Goal: Task Accomplishment & Management: Complete application form

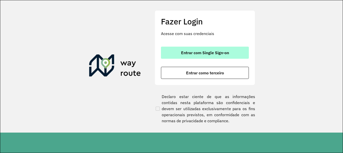
click at [197, 57] on button "Entrar com Single Sign-on" at bounding box center [205, 53] width 88 height 12
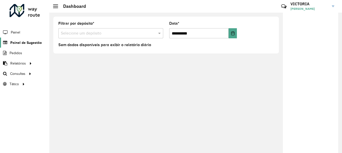
click at [33, 44] on span "Painel de Sugestão" at bounding box center [25, 42] width 31 height 5
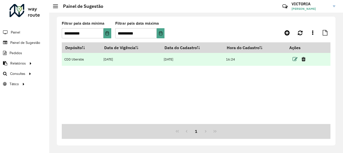
click at [297, 59] on icon at bounding box center [295, 59] width 5 height 5
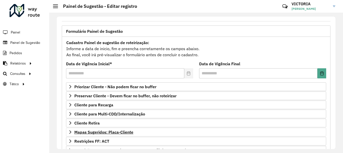
scroll to position [75, 0]
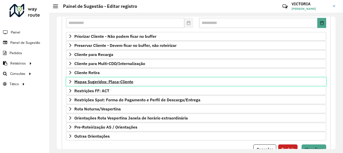
click at [113, 79] on span "Mapas Sugeridos: Placa-Cliente" at bounding box center [103, 81] width 59 height 4
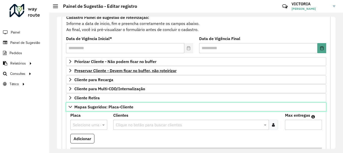
scroll to position [25, 0]
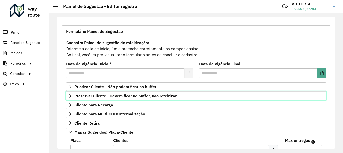
click at [141, 96] on span "Preservar Cliente - Devem ficar no buffer, não roteirizar" at bounding box center [125, 96] width 102 height 4
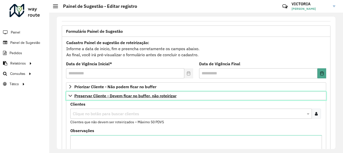
click at [141, 96] on span "Preservar Cliente - Devem ficar no buffer, não roteirizar" at bounding box center [125, 96] width 102 height 4
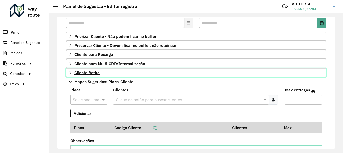
click at [104, 70] on link "Cliente Retira" at bounding box center [196, 72] width 260 height 9
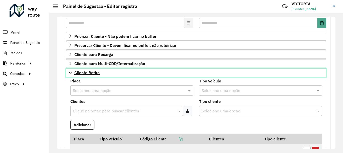
scroll to position [101, 0]
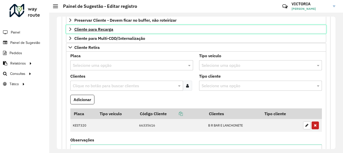
click at [135, 29] on link "Cliente para Recarga" at bounding box center [196, 29] width 260 height 9
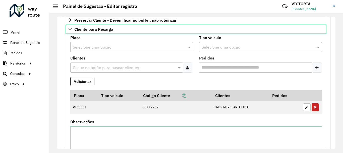
scroll to position [0, 0]
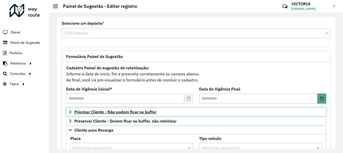
click at [138, 108] on link "Priorizar Cliente - Não podem ficar no buffer" at bounding box center [196, 111] width 260 height 9
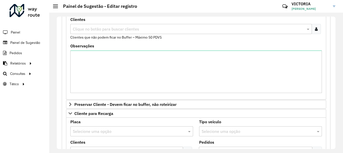
scroll to position [50, 0]
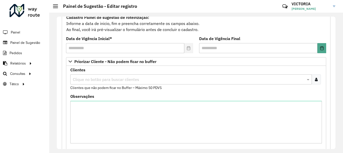
click at [318, 76] on div at bounding box center [316, 79] width 9 height 10
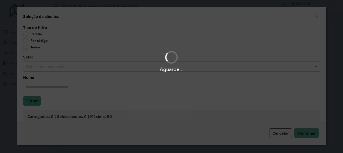
click at [28, 40] on div "Aguarde..." at bounding box center [171, 76] width 343 height 153
click at [27, 39] on div "Aguarde..." at bounding box center [171, 76] width 343 height 153
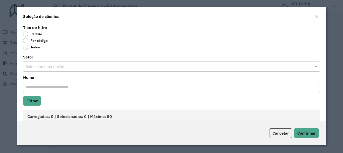
click at [25, 41] on label "Por código" at bounding box center [35, 40] width 25 height 5
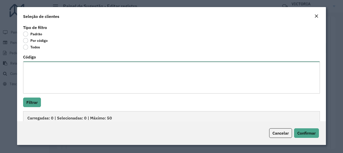
click at [82, 76] on textarea "Código" at bounding box center [171, 77] width 297 height 32
paste textarea "***** ***** ***** ***** ***** ***** ***** ***** ***** ***** ***** ***** ***** *…"
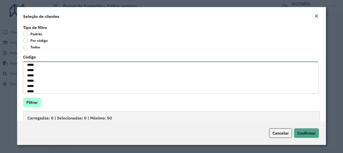
type textarea "***** ***** ***** ***** ***** ***** ***** ***** ***** ***** ***** ***** ***** *…"
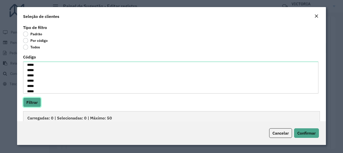
click at [26, 100] on button "Filtrar" at bounding box center [32, 102] width 18 height 10
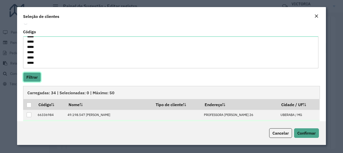
scroll to position [75, 0]
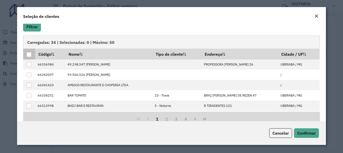
click at [31, 54] on div at bounding box center [29, 54] width 5 height 5
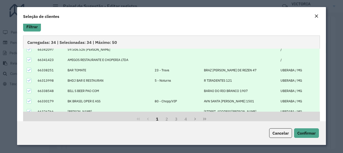
scroll to position [51, 0]
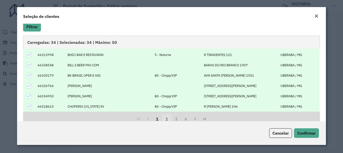
click at [166, 119] on button "2" at bounding box center [167, 119] width 10 height 10
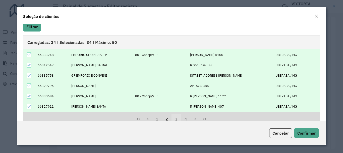
click at [177, 116] on button "3" at bounding box center [177, 119] width 10 height 10
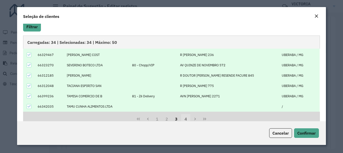
click at [187, 119] on button "4" at bounding box center [186, 119] width 10 height 10
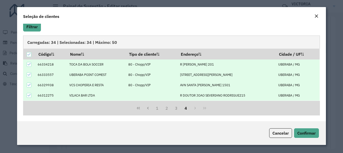
scroll to position [0, 0]
click at [312, 134] on span "Confirmar" at bounding box center [307, 132] width 18 height 5
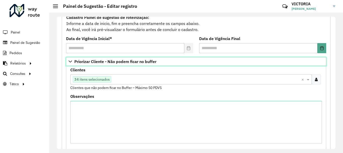
drag, startPoint x: 118, startPoint y: 59, endPoint x: 199, endPoint y: 95, distance: 89.1
click at [200, 97] on div "Priorizar Cliente - Não podem ficar no buffer Clientes Clique no botão para bus…" at bounding box center [196, 103] width 260 height 93
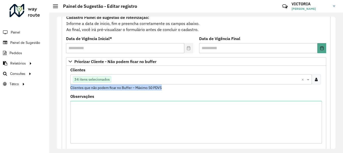
drag, startPoint x: 170, startPoint y: 87, endPoint x: 134, endPoint y: 84, distance: 36.3
click at [134, 84] on div "Clientes Clique no botão para buscar clientes 34 itens selecionados × Clientes …" at bounding box center [196, 79] width 252 height 22
click at [155, 87] on small "Clientes que não podem ficar no Buffer – Máximo 50 PDVS" at bounding box center [116, 87] width 92 height 5
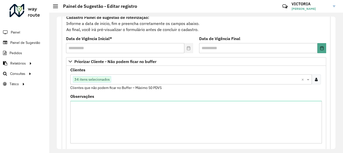
click at [317, 80] on div at bounding box center [316, 79] width 9 height 10
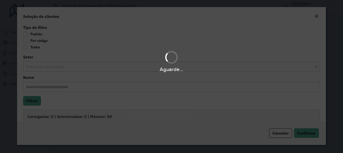
click at [26, 41] on div "Aguarde..." at bounding box center [171, 76] width 343 height 153
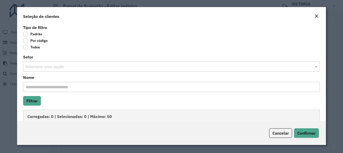
click at [26, 39] on label "Por código" at bounding box center [35, 40] width 25 height 5
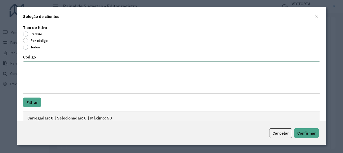
click at [33, 76] on textarea "Código" at bounding box center [171, 77] width 297 height 32
paste textarea "***** ***** ***** ***** ***** ***** ***** ***** ***** ***** ***** ***** ***** *…"
type textarea "***** ***** ***** ***** ***** ***** ***** ***** ***** ***** ***** ***** ***** *…"
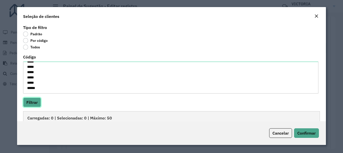
click at [34, 103] on button "Filtrar" at bounding box center [32, 102] width 18 height 10
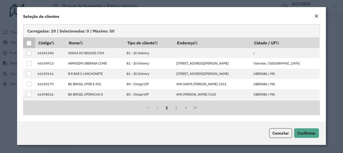
click at [27, 44] on div at bounding box center [29, 43] width 5 height 5
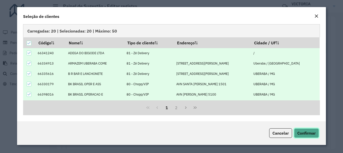
click at [307, 130] on span "Confirmar" at bounding box center [307, 132] width 18 height 5
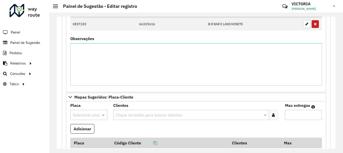
scroll to position [478, 0]
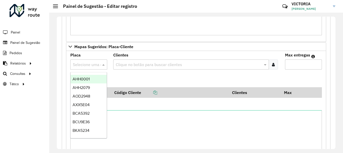
click at [90, 65] on input "text" at bounding box center [84, 65] width 22 height 6
type input "****"
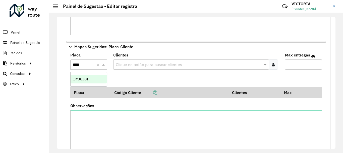
click at [87, 76] on div "OYJ8J81" at bounding box center [89, 79] width 36 height 9
click at [137, 62] on input "text" at bounding box center [189, 65] width 148 height 6
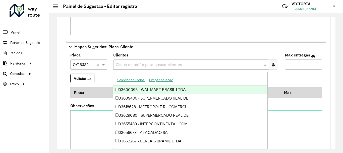
paste input "*****"
type input "*****"
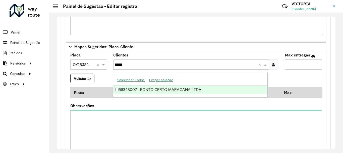
click at [169, 88] on div "66343007 - PONTO CERTO MARACANA LTDA" at bounding box center [190, 89] width 154 height 9
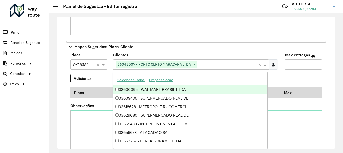
click at [318, 67] on input "Max entregas" at bounding box center [303, 64] width 37 height 10
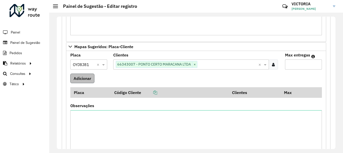
type input "*"
click at [87, 78] on button "Adicionar" at bounding box center [82, 78] width 24 height 10
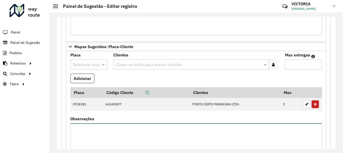
click at [197, 135] on textarea "Observações" at bounding box center [196, 144] width 252 height 42
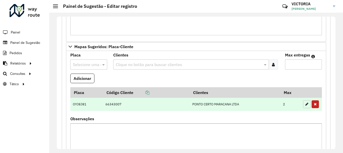
click at [306, 104] on icon "button" at bounding box center [307, 104] width 3 height 4
type input "*"
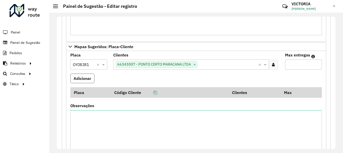
click at [82, 81] on button "Adicionar" at bounding box center [82, 78] width 24 height 10
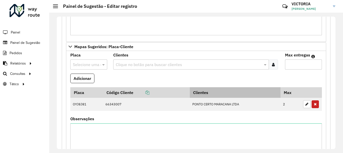
scroll to position [503, 0]
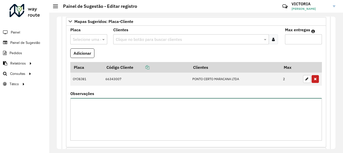
click at [201, 110] on textarea "Observações" at bounding box center [196, 119] width 252 height 42
type textarea "*"
type textarea "***"
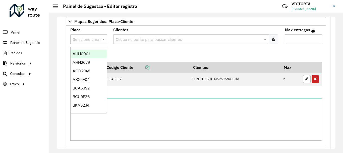
click at [88, 39] on input "text" at bounding box center [84, 39] width 22 height 6
type input "****"
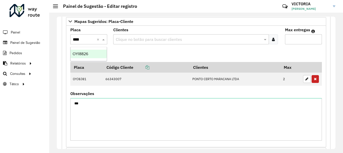
click at [91, 56] on div "OYI8826" at bounding box center [89, 54] width 36 height 9
click at [175, 36] on div "Clique no botão para buscar clientes" at bounding box center [191, 39] width 156 height 10
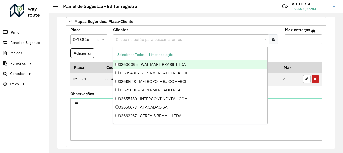
paste input "*****"
type input "*****"
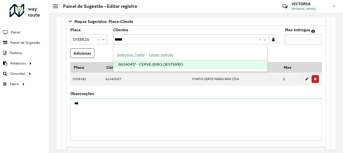
click at [178, 65] on div "66340417 - CERVEJEIRO DESTERRO" at bounding box center [190, 64] width 154 height 9
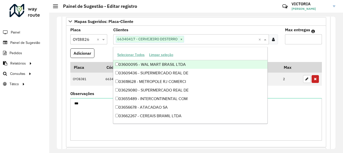
click at [291, 39] on input "Max entregas" at bounding box center [303, 39] width 37 height 10
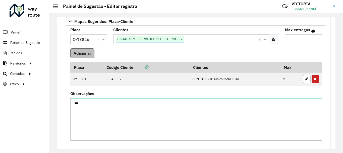
type input "*"
click at [82, 52] on button "Adicionar" at bounding box center [82, 53] width 24 height 10
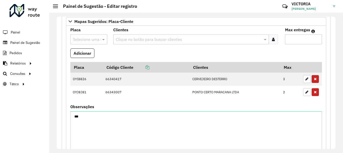
click at [90, 33] on div "Placa Selecione uma opção" at bounding box center [88, 36] width 37 height 16
click at [87, 42] on div "Selecione uma opção" at bounding box center [88, 39] width 37 height 10
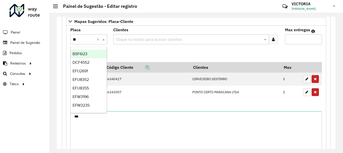
type input "***"
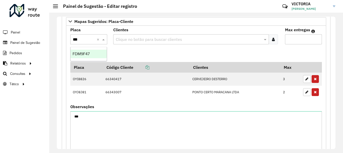
click at [91, 52] on div "FDM9F47" at bounding box center [89, 54] width 36 height 9
click at [157, 39] on input "text" at bounding box center [189, 39] width 148 height 6
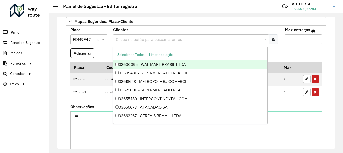
paste input "*****"
type input "*****"
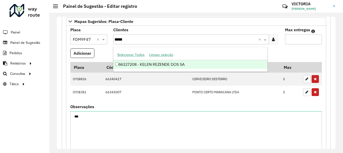
click at [186, 62] on div "66327208 - KELEN REZENDE DOS SA" at bounding box center [190, 64] width 154 height 9
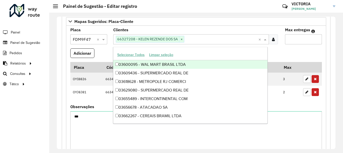
click at [301, 41] on input "Max entregas" at bounding box center [303, 39] width 37 height 10
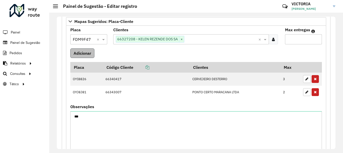
type input "*"
click at [86, 54] on button "Adicionar" at bounding box center [82, 53] width 24 height 10
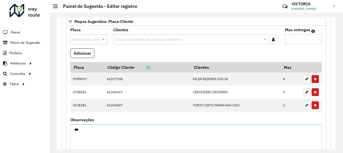
click at [272, 41] on icon at bounding box center [273, 39] width 3 height 4
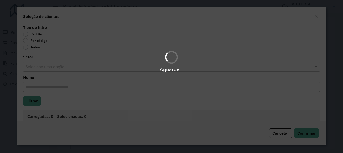
click at [25, 40] on div "Aguarde..." at bounding box center [171, 76] width 343 height 153
click at [27, 42] on div "Aguarde..." at bounding box center [171, 76] width 343 height 153
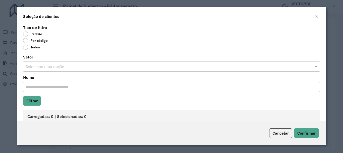
click at [29, 38] on label "Por código" at bounding box center [35, 40] width 25 height 5
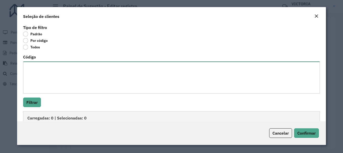
click at [44, 66] on textarea "Código" at bounding box center [171, 77] width 297 height 32
paste textarea "***** ***** ***** ***** ***** ***** ***** ***** ***** ***** ***** ***** ***** *…"
type textarea "***** ***** ***** ***** ***** ***** ***** ***** ***** ***** ***** ***** ***** *…"
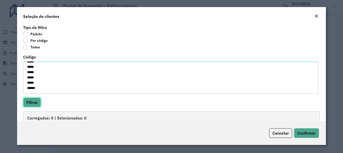
click at [34, 102] on button "Filtrar" at bounding box center [32, 102] width 18 height 10
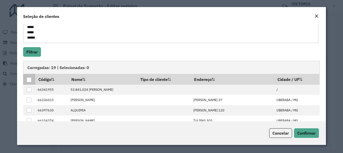
click at [29, 78] on div at bounding box center [29, 79] width 5 height 5
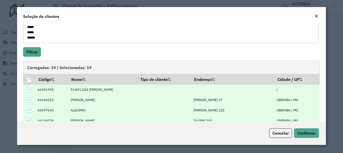
scroll to position [87, 0]
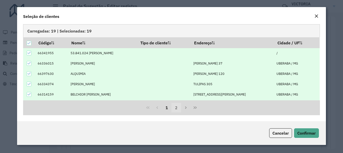
click at [178, 105] on button "2" at bounding box center [177, 108] width 10 height 10
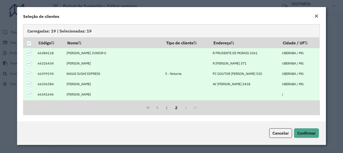
scroll to position [40, 0]
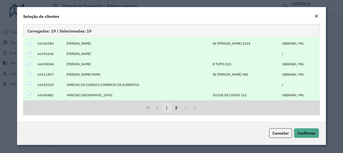
click at [167, 106] on button "1" at bounding box center [167, 108] width 10 height 10
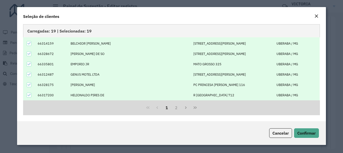
scroll to position [0, 0]
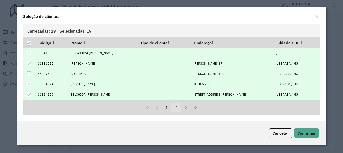
click at [178, 107] on button "2" at bounding box center [177, 108] width 10 height 10
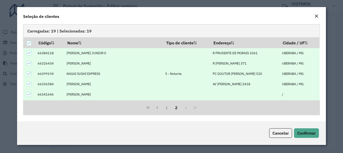
click at [29, 74] on icon at bounding box center [28, 73] width 3 height 2
click at [310, 131] on span "Confirmar" at bounding box center [307, 132] width 18 height 5
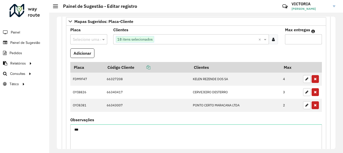
click at [92, 39] on input "text" at bounding box center [84, 39] width 22 height 6
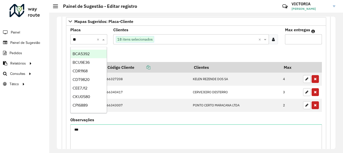
type input "***"
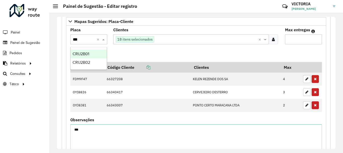
click at [89, 52] on span "CRU2B01" at bounding box center [81, 54] width 17 height 4
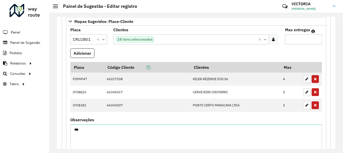
click at [303, 39] on input "Max entregas" at bounding box center [303, 39] width 37 height 10
type input "**"
click at [70, 48] on button "Adicionar" at bounding box center [82, 53] width 24 height 10
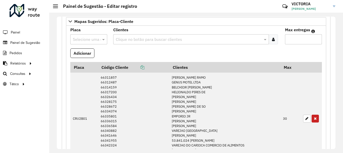
click at [270, 39] on div at bounding box center [273, 39] width 9 height 10
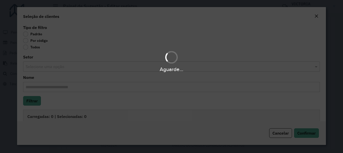
click at [26, 39] on div "Aguarde..." at bounding box center [171, 76] width 343 height 153
click at [25, 41] on div "Aguarde..." at bounding box center [171, 76] width 343 height 153
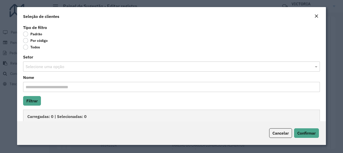
click at [25, 40] on label "Por código" at bounding box center [35, 40] width 25 height 5
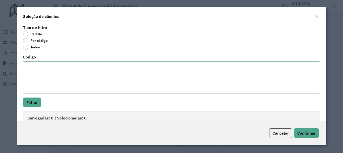
click at [49, 71] on textarea "Código" at bounding box center [171, 77] width 297 height 32
paste textarea "***** ***** ***** ***** ***** ***** ***** ***** ***** ***** ***** ***** ***** *…"
type textarea "***** ***** ***** ***** ***** ***** ***** ***** ***** ***** ***** ***** ***** *…"
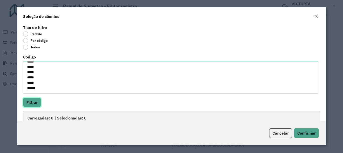
click at [38, 101] on button "Filtrar" at bounding box center [32, 102] width 18 height 10
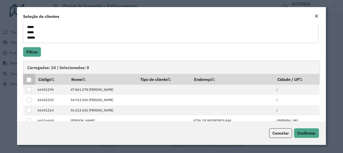
click at [30, 78] on div at bounding box center [29, 79] width 5 height 5
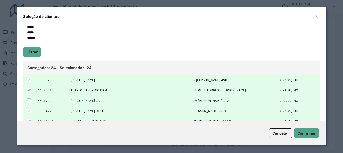
scroll to position [87, 0]
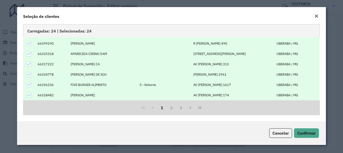
click at [27, 85] on div at bounding box center [29, 84] width 5 height 5
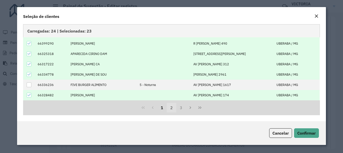
click at [173, 109] on button "2" at bounding box center [172, 108] width 10 height 10
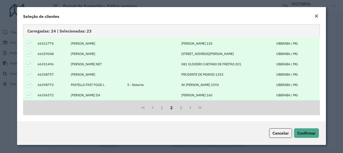
click at [27, 86] on icon at bounding box center [29, 85] width 4 height 4
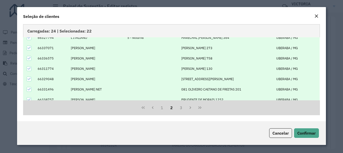
scroll to position [0, 0]
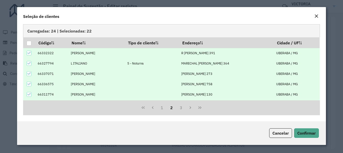
click at [30, 55] on icon at bounding box center [29, 53] width 4 height 4
click at [29, 54] on div at bounding box center [29, 53] width 5 height 5
click at [28, 63] on icon at bounding box center [29, 63] width 4 height 4
click at [181, 108] on button "3" at bounding box center [181, 108] width 10 height 10
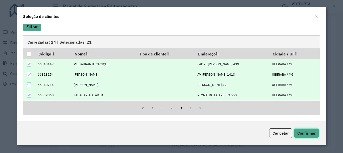
click at [310, 134] on span "Confirmar" at bounding box center [307, 132] width 18 height 5
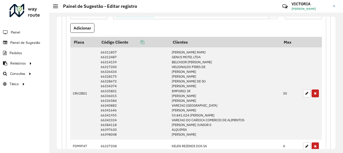
scroll to position [453, 0]
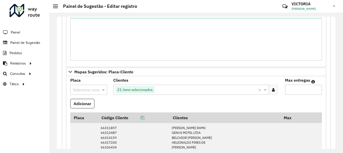
click at [95, 87] on div at bounding box center [88, 89] width 37 height 7
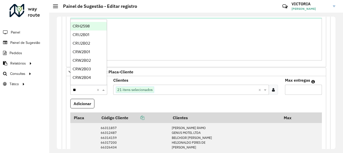
type input "***"
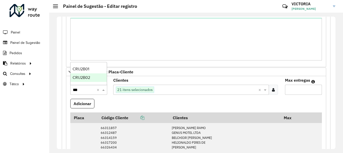
click at [73, 75] on span "CRU2B02" at bounding box center [82, 77] width 18 height 4
click at [282, 93] on formly-field "Max entregas" at bounding box center [303, 88] width 43 height 20
click at [289, 88] on input "Max entregas" at bounding box center [303, 89] width 37 height 10
type input "**"
click at [70, 99] on button "Adicionar" at bounding box center [82, 104] width 24 height 10
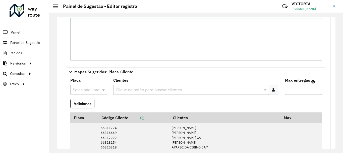
click at [274, 90] on div at bounding box center [273, 89] width 9 height 10
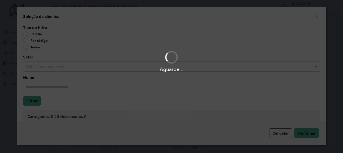
click at [26, 40] on div "Aguarde..." at bounding box center [171, 76] width 343 height 153
click at [25, 40] on div "Aguarde..." at bounding box center [171, 76] width 343 height 153
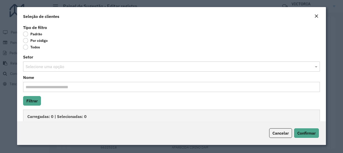
click at [25, 40] on label "Por código" at bounding box center [35, 40] width 25 height 5
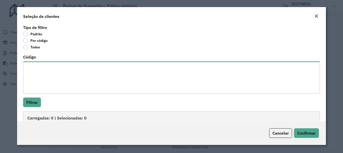
click at [47, 71] on textarea "Código" at bounding box center [171, 77] width 297 height 32
paste textarea "***** ***** *****"
type textarea "***** ***** *****"
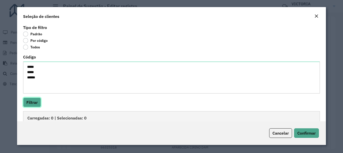
click at [33, 103] on button "Filtrar" at bounding box center [32, 102] width 18 height 10
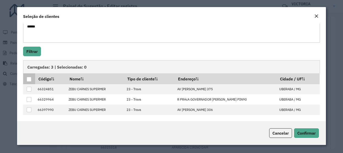
click at [31, 79] on div at bounding box center [29, 79] width 5 height 5
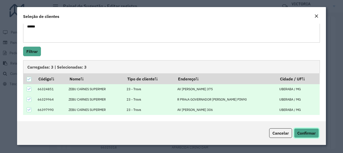
click at [311, 132] on span "Confirmar" at bounding box center [307, 132] width 18 height 5
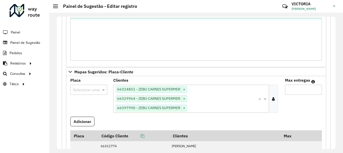
click at [84, 90] on input "text" at bounding box center [84, 90] width 22 height 6
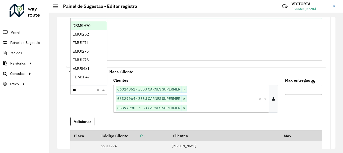
type input "***"
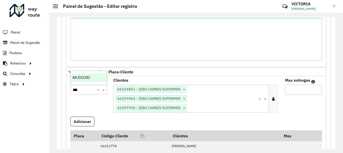
click at [89, 78] on span "MUD0310" at bounding box center [81, 77] width 17 height 4
click at [302, 88] on input "Max entregas" at bounding box center [303, 89] width 37 height 10
type input "*"
click at [70, 116] on button "Adicionar" at bounding box center [82, 121] width 24 height 10
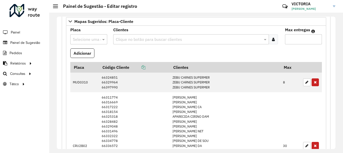
scroll to position [427, 0]
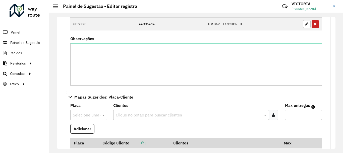
click at [83, 114] on input "text" at bounding box center [84, 115] width 22 height 6
type input "***"
click at [83, 105] on div "EKH9187" at bounding box center [89, 102] width 36 height 9
click at [172, 116] on input "text" at bounding box center [189, 115] width 148 height 6
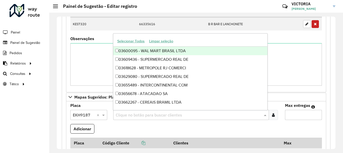
paste input "*****"
type input "*****"
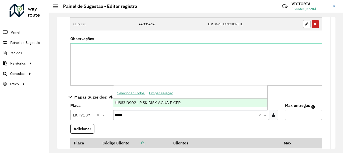
click at [192, 106] on div "66310902 - PISK DISK AGUA E CER" at bounding box center [190, 102] width 154 height 9
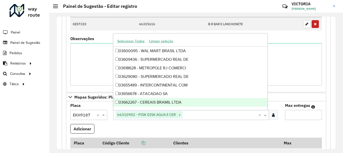
click at [290, 116] on input "Max entregas" at bounding box center [303, 115] width 37 height 10
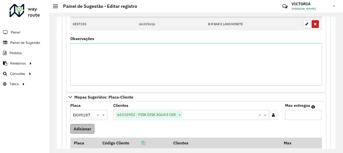
type input "*"
click at [88, 125] on button "Adicionar" at bounding box center [82, 129] width 24 height 10
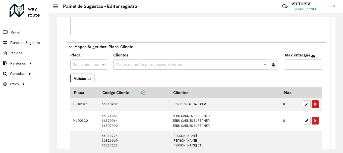
scroll to position [503, 0]
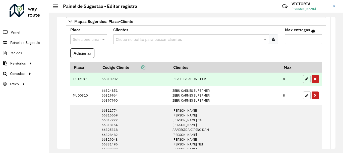
click at [303, 78] on button "button" at bounding box center [307, 79] width 8 height 8
type input "*"
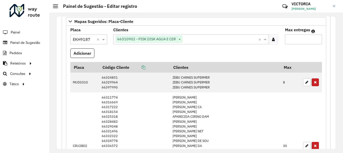
click at [295, 41] on input "*" at bounding box center [303, 39] width 37 height 10
type input "*"
click at [84, 55] on button "Adicionar" at bounding box center [82, 53] width 24 height 10
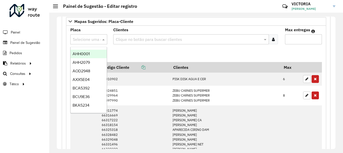
click at [81, 39] on input "text" at bounding box center [84, 39] width 22 height 6
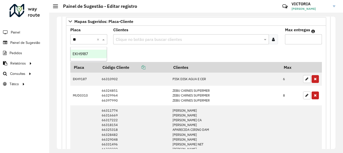
type input "*"
type input "***"
click at [84, 55] on span "HKU4E26" at bounding box center [81, 54] width 17 height 4
click at [147, 40] on input "text" at bounding box center [189, 39] width 148 height 6
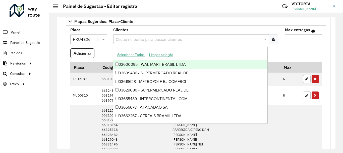
paste input "*****"
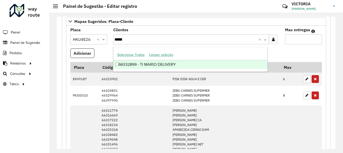
type input "*****"
click at [185, 64] on div "66332899 - TI MARIO DELIVERY" at bounding box center [190, 64] width 154 height 9
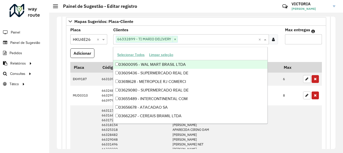
click at [298, 38] on input "Max entregas" at bounding box center [303, 39] width 37 height 10
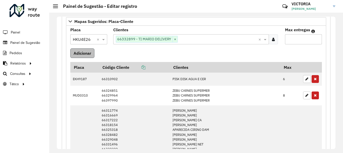
type input "*"
click at [89, 54] on button "Adicionar" at bounding box center [82, 53] width 24 height 10
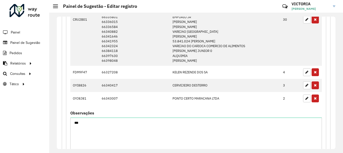
scroll to position [779, 0]
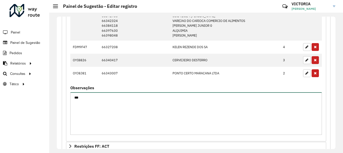
click at [166, 95] on textarea "***" at bounding box center [196, 113] width 252 height 42
click at [117, 97] on textarea "**********" at bounding box center [196, 113] width 252 height 42
click at [123, 97] on textarea "**********" at bounding box center [196, 113] width 252 height 42
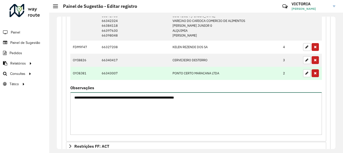
scroll to position [857, 0]
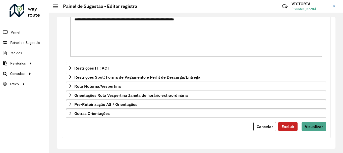
type textarea "**********"
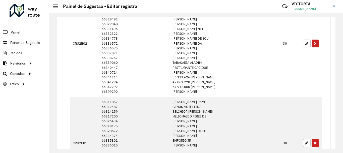
scroll to position [530, 0]
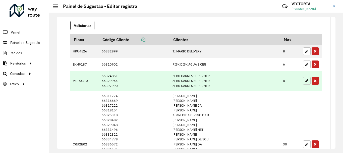
click at [308, 81] on button "button" at bounding box center [307, 81] width 8 height 8
type input "*"
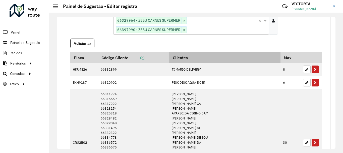
scroll to position [455, 0]
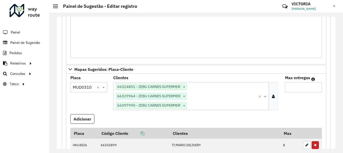
click at [211, 101] on div "Clique no botão para buscar clientes 66324851 - ZEBU CARNES SUPERMER × 66329964…" at bounding box center [185, 96] width 145 height 28
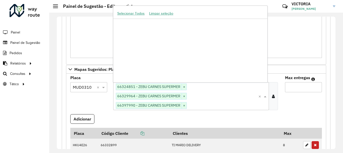
paste input "*****"
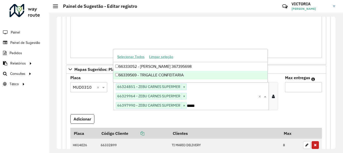
type input "*****"
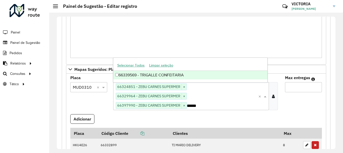
click at [180, 73] on div "66339569 - TRIGALLE CONFEITARIA" at bounding box center [190, 75] width 154 height 9
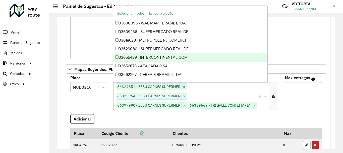
paste input "*****"
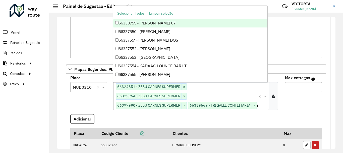
scroll to position [0, 12]
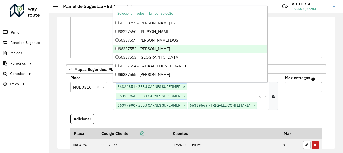
type input "*****"
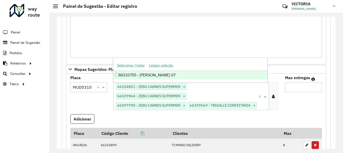
scroll to position [0, 13]
click at [152, 73] on div "66333755 - [PERSON_NAME] 07" at bounding box center [190, 75] width 154 height 9
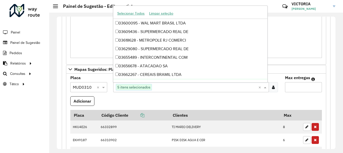
click at [263, 104] on formly-field "Adicionar" at bounding box center [196, 103] width 258 height 14
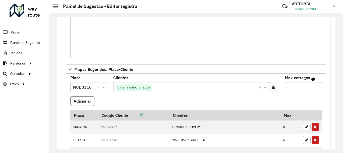
click at [79, 101] on button "Adicionar" at bounding box center [82, 101] width 24 height 10
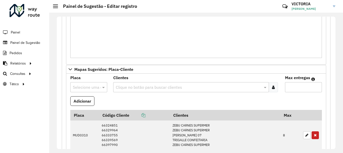
click at [212, 102] on formly-field "Adicionar" at bounding box center [196, 103] width 258 height 14
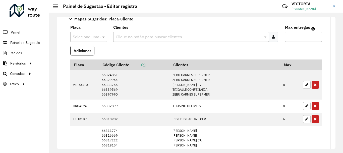
click at [83, 37] on input "text" at bounding box center [84, 37] width 22 height 6
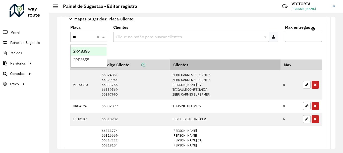
type input "***"
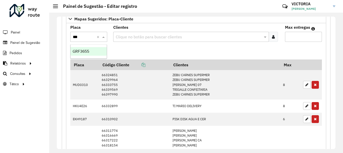
click at [93, 55] on div "GRF3655" at bounding box center [89, 51] width 36 height 9
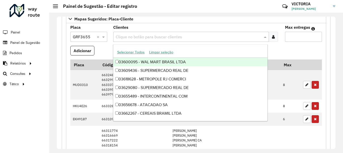
click at [148, 36] on input "text" at bounding box center [188, 37] width 147 height 6
paste input "*****"
type input "*****"
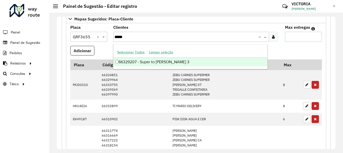
click at [164, 59] on div "66329207 - Super to [PERSON_NAME] 3" at bounding box center [190, 62] width 154 height 9
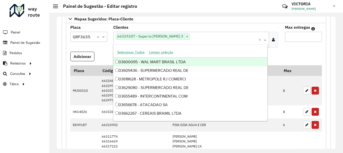
click at [295, 37] on input "Max entregas" at bounding box center [303, 37] width 37 height 10
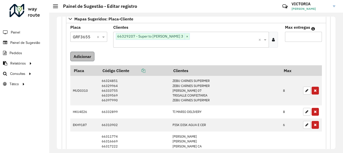
type input "**"
click at [86, 52] on button "Adicionar" at bounding box center [82, 57] width 24 height 10
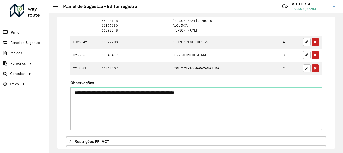
scroll to position [880, 0]
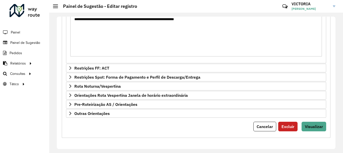
click at [91, 141] on div "**********" at bounding box center [196, 83] width 279 height 132
click at [320, 126] on span "Visualizar" at bounding box center [314, 126] width 18 height 5
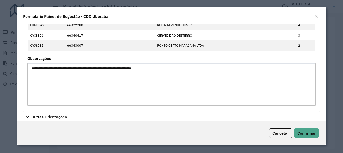
scroll to position [1162, 0]
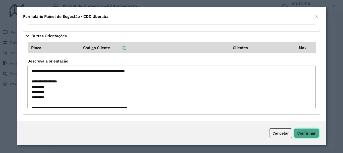
click at [308, 136] on button "Confirmar" at bounding box center [306, 133] width 25 height 10
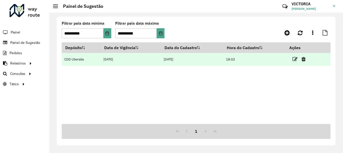
click at [293, 61] on td at bounding box center [301, 59] width 30 height 13
click at [296, 58] on icon at bounding box center [295, 59] width 5 height 5
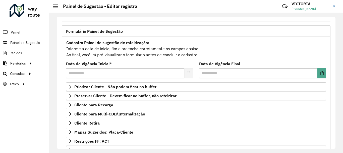
scroll to position [50, 0]
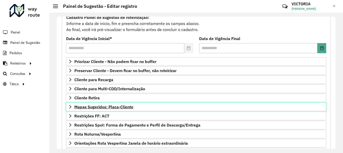
click at [124, 107] on span "Mapas Sugeridos: Placa-Cliente" at bounding box center [103, 107] width 59 height 4
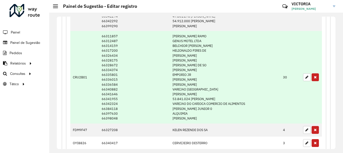
scroll to position [402, 0]
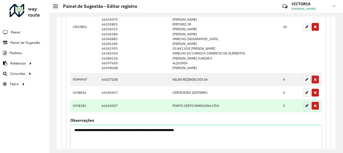
click at [306, 107] on icon "button" at bounding box center [307, 106] width 3 height 4
type input "*"
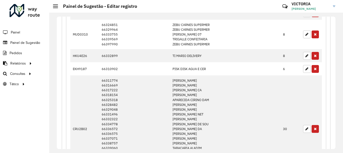
scroll to position [101, 0]
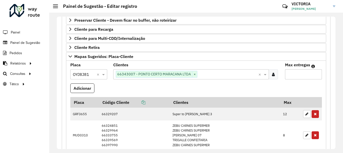
click at [90, 71] on input "text" at bounding box center [84, 74] width 22 height 6
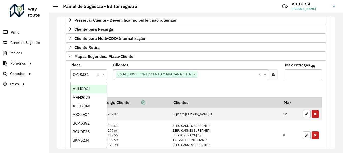
click at [91, 75] on input "text" at bounding box center [84, 74] width 22 height 6
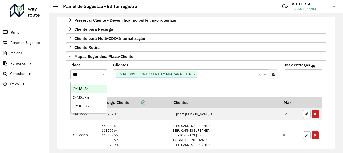
type input "****"
click at [98, 87] on div "OYJ8J85" at bounding box center [89, 88] width 36 height 9
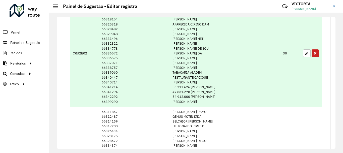
scroll to position [151, 0]
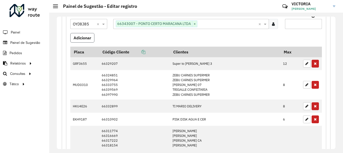
click at [75, 38] on button "Adicionar" at bounding box center [82, 38] width 24 height 10
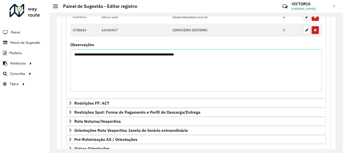
scroll to position [513, 0]
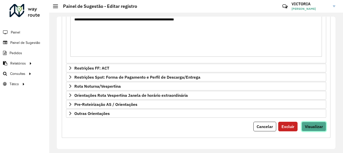
click at [312, 126] on span "Visualizar" at bounding box center [314, 126] width 18 height 5
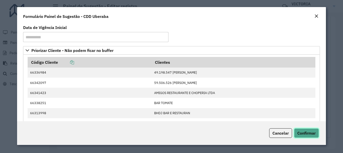
click at [308, 136] on button "Confirmar" at bounding box center [306, 133] width 25 height 10
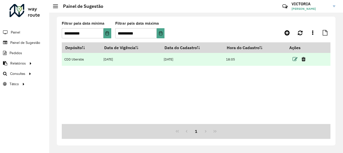
click at [295, 58] on icon at bounding box center [295, 59] width 5 height 5
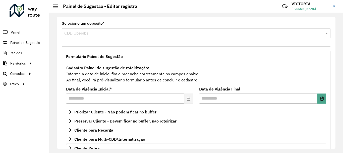
scroll to position [98, 0]
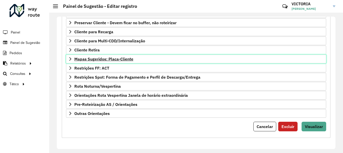
click at [188, 60] on link "Mapas Sugeridos: Placa-Cliente" at bounding box center [196, 59] width 260 height 9
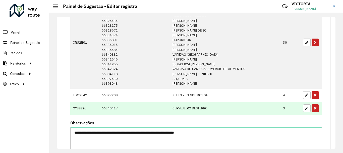
scroll to position [450, 0]
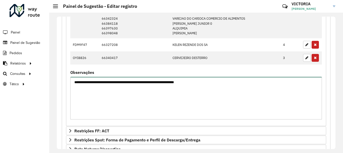
click at [138, 79] on textarea "**********" at bounding box center [196, 98] width 252 height 42
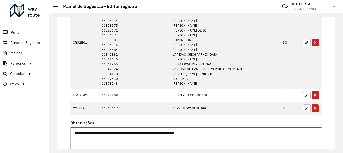
scroll to position [513, 0]
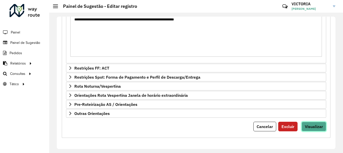
click at [309, 123] on button "Visualizar" at bounding box center [314, 126] width 25 height 10
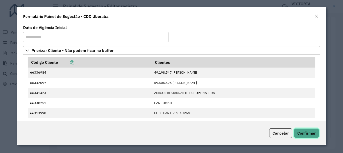
click at [303, 133] on span "Confirmar" at bounding box center [307, 132] width 18 height 5
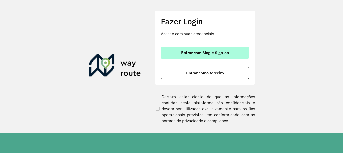
click at [215, 50] on button "Entrar com Single Sign-on" at bounding box center [205, 53] width 88 height 12
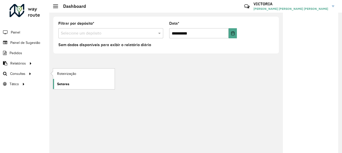
click at [62, 86] on span "Setores" at bounding box center [63, 83] width 12 height 5
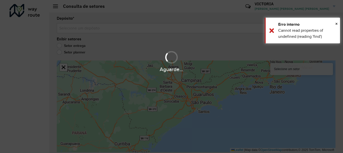
click at [203, 28] on div "Aguarde..." at bounding box center [171, 76] width 343 height 153
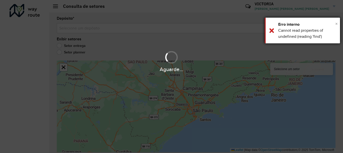
click at [336, 22] on span "×" at bounding box center [337, 24] width 3 height 6
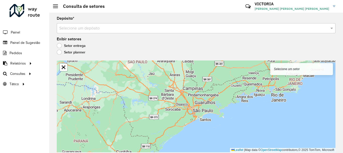
click at [150, 19] on div "Depósito * Selecione um depósito" at bounding box center [196, 25] width 279 height 17
click at [149, 25] on input "text" at bounding box center [191, 28] width 264 height 6
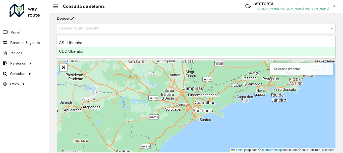
click at [144, 51] on div "CDD Uberaba" at bounding box center [196, 51] width 279 height 9
